Goal: Task Accomplishment & Management: Manage account settings

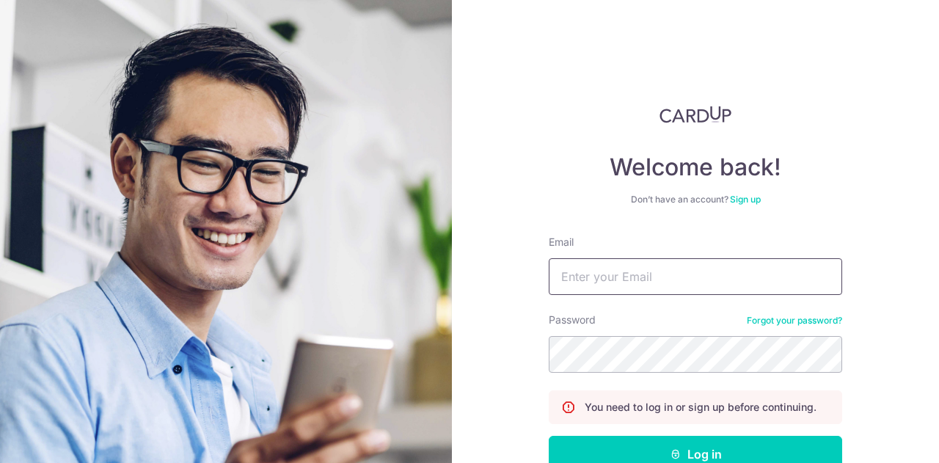
type input "[EMAIL_ADDRESS][DOMAIN_NAME]"
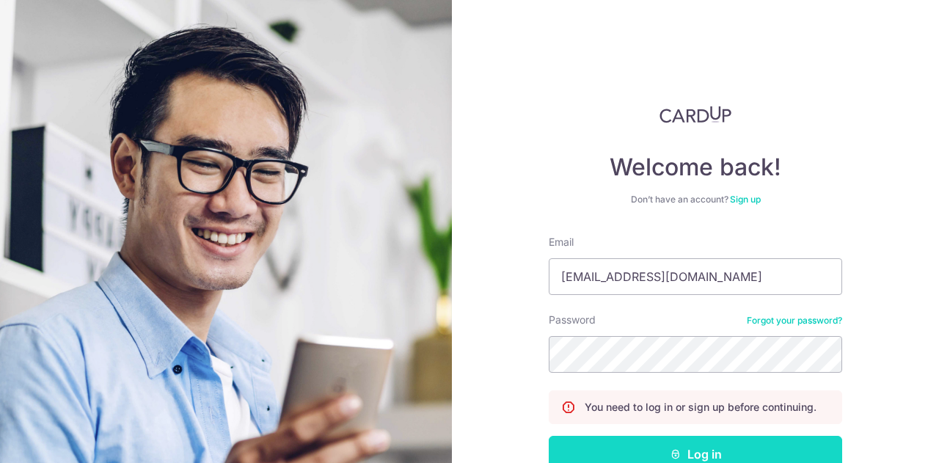
drag, startPoint x: 0, startPoint y: 0, endPoint x: 653, endPoint y: 450, distance: 792.8
click at [653, 450] on button "Log in" at bounding box center [695, 454] width 293 height 37
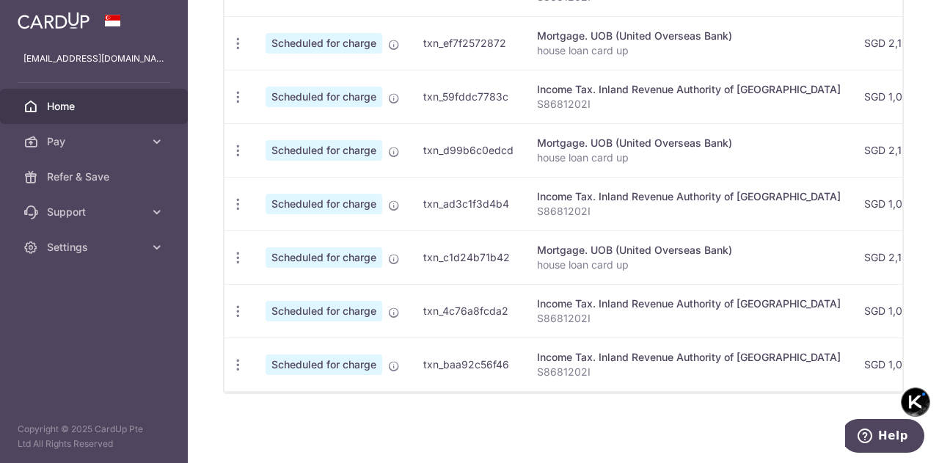
scroll to position [0, 464]
